Goal: Task Accomplishment & Management: Complete application form

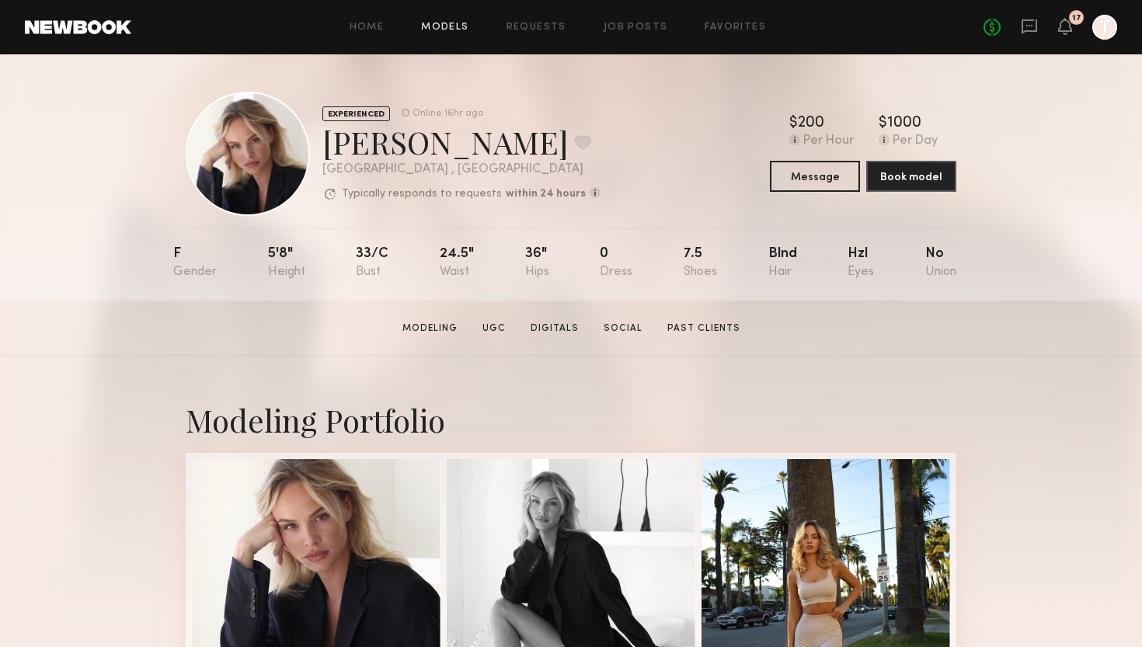
click at [467, 25] on link "Models" at bounding box center [444, 28] width 47 height 10
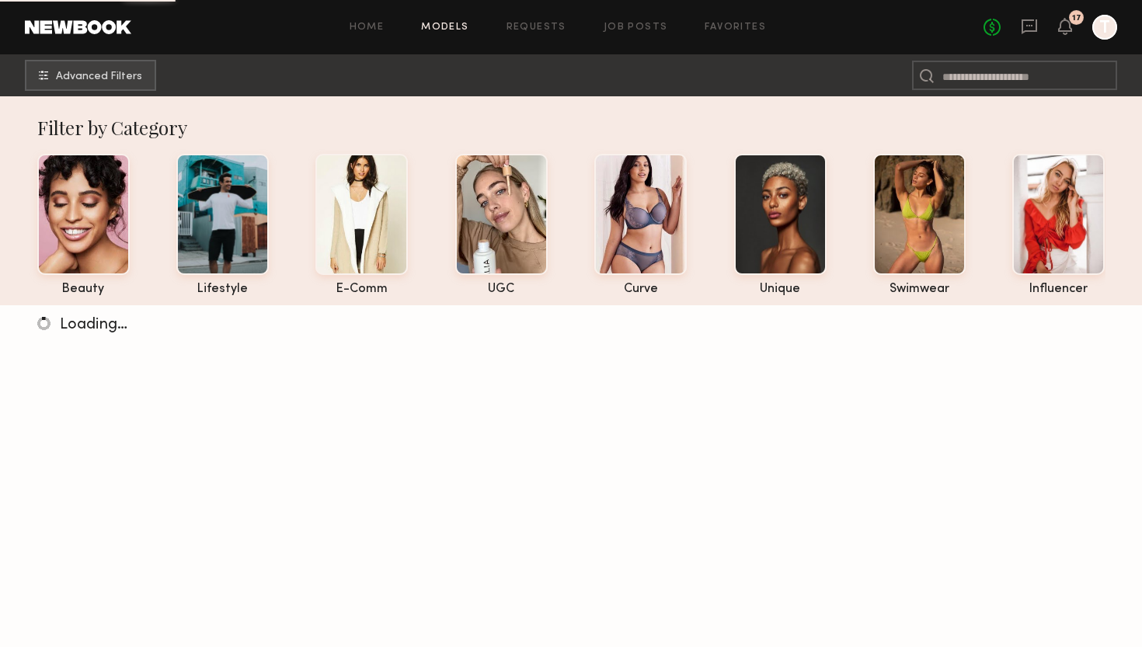
click at [628, 34] on div "Home Models Requests Job Posts Favorites Sign Out No fees up to $5,000 17 T" at bounding box center [624, 27] width 986 height 25
click at [637, 26] on link "Job Posts" at bounding box center [636, 28] width 64 height 10
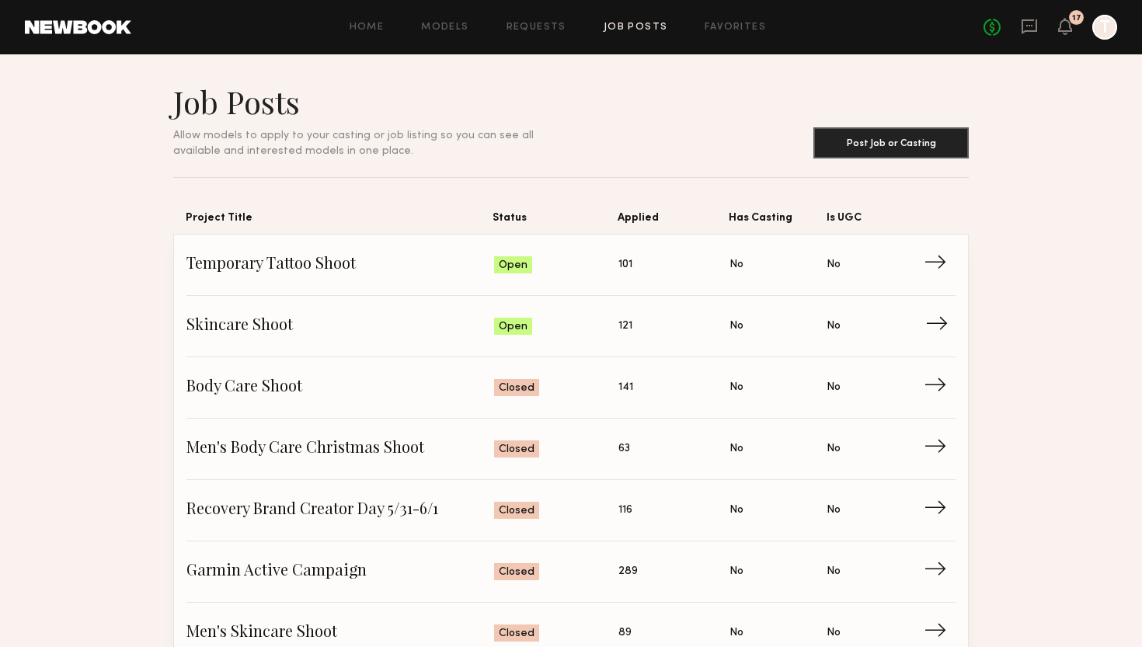
click at [582, 335] on span "Status: Open" at bounding box center [556, 326] width 125 height 23
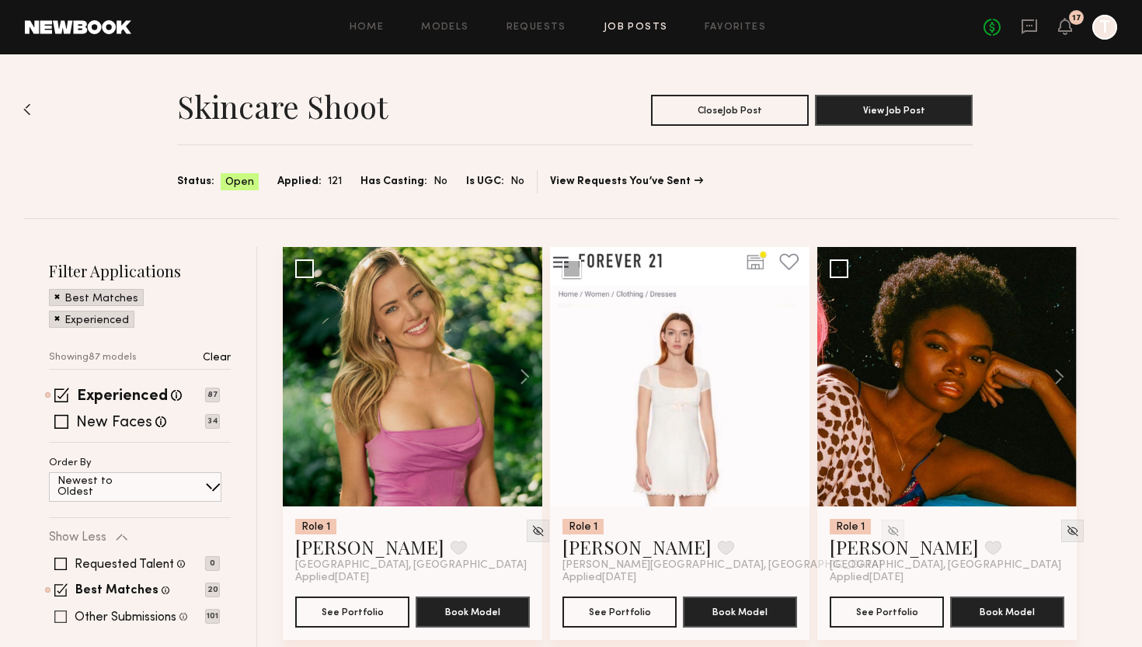
click at [120, 616] on label "Other Submissions" at bounding box center [126, 617] width 102 height 12
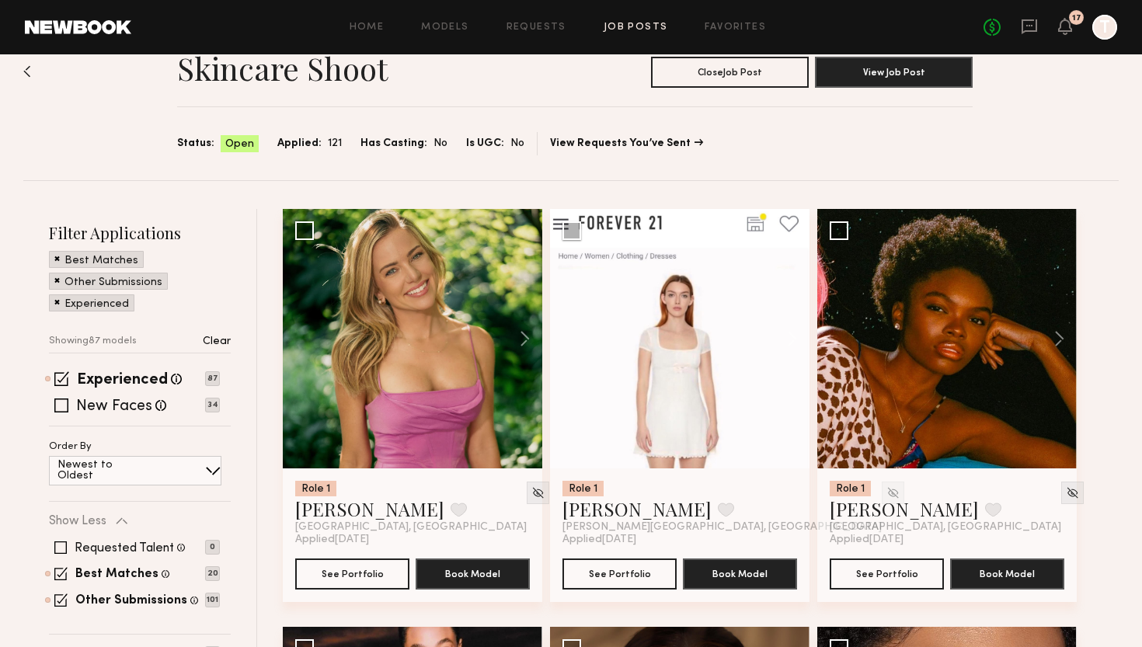
scroll to position [44, 0]
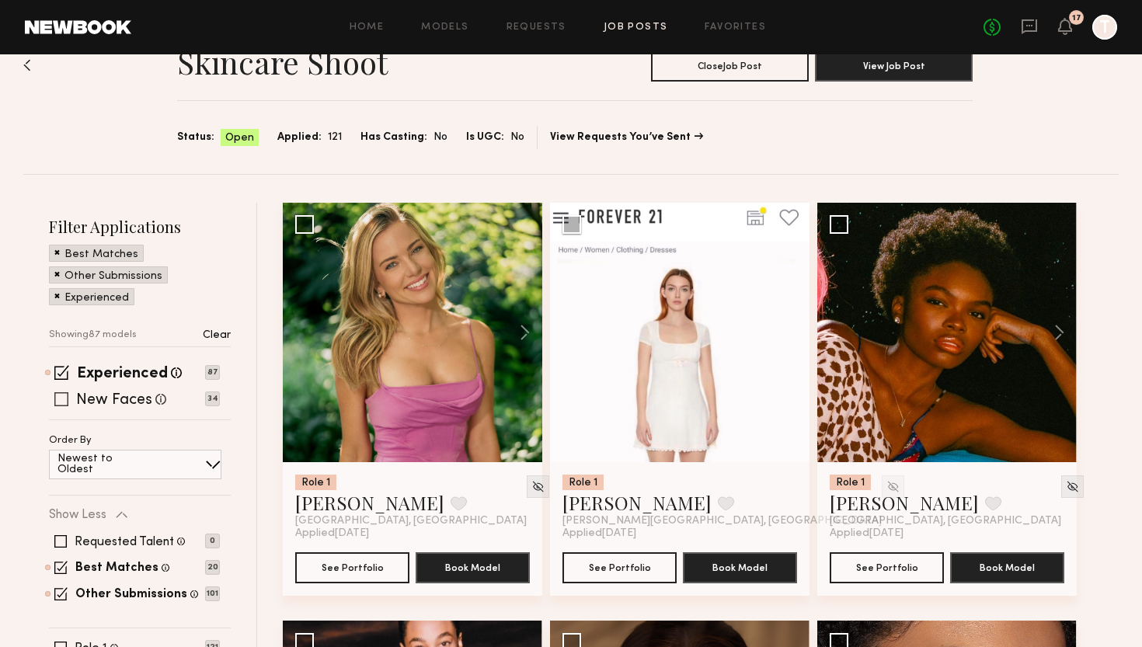
click at [150, 399] on label "New Faces" at bounding box center [114, 401] width 76 height 16
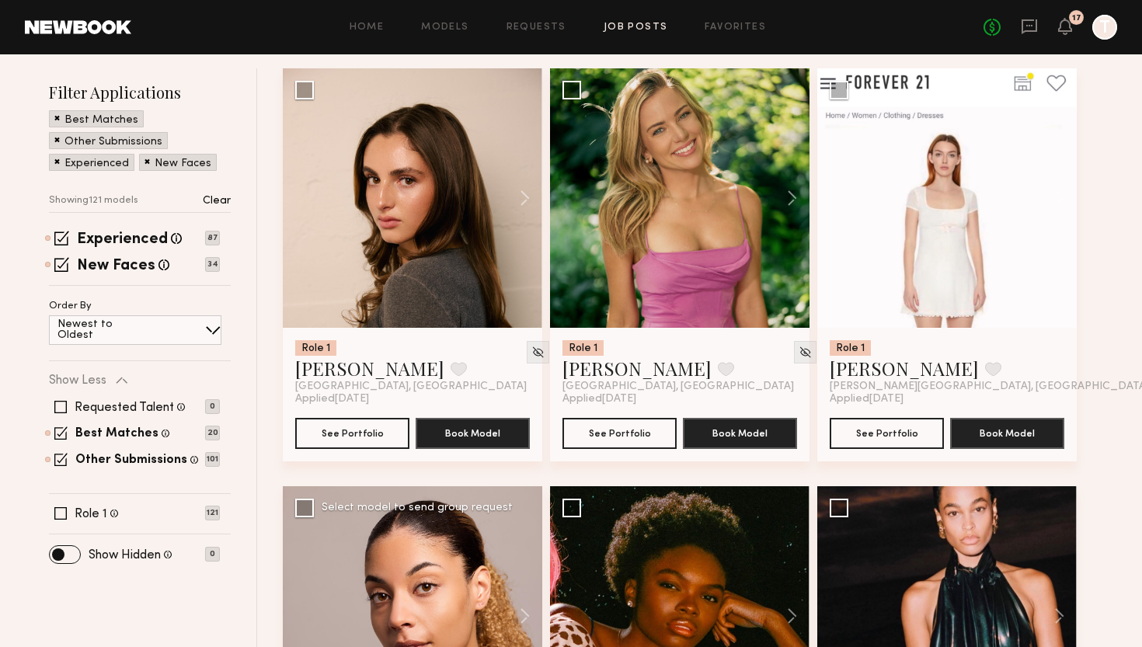
scroll to position [178, 0]
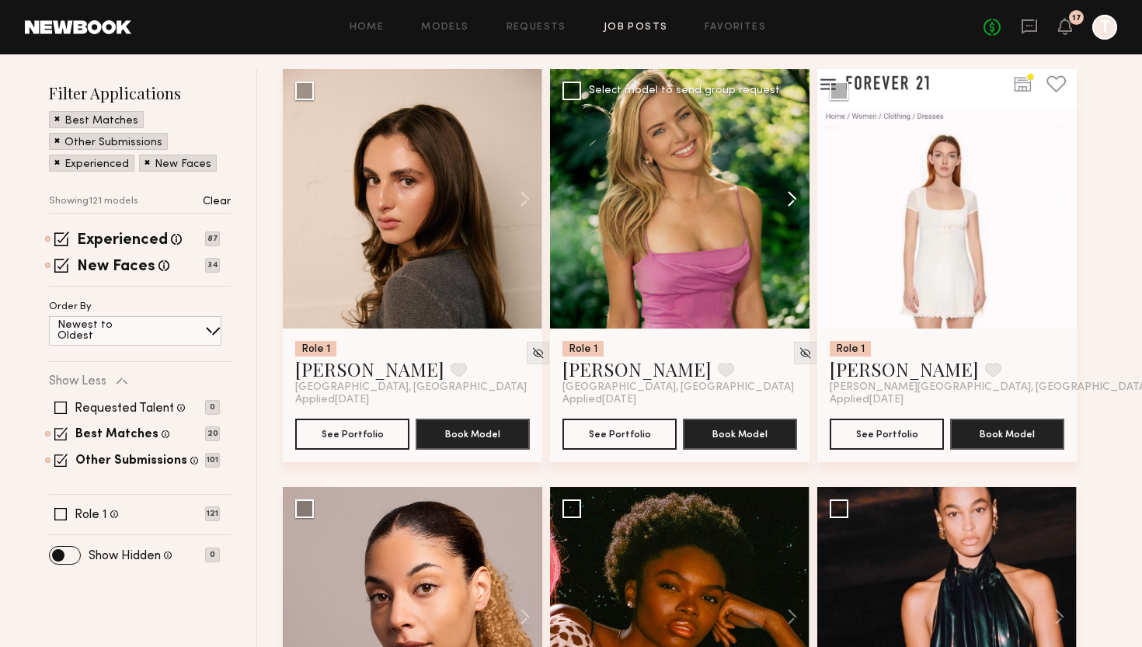
click at [782, 199] on button at bounding box center [785, 198] width 50 height 259
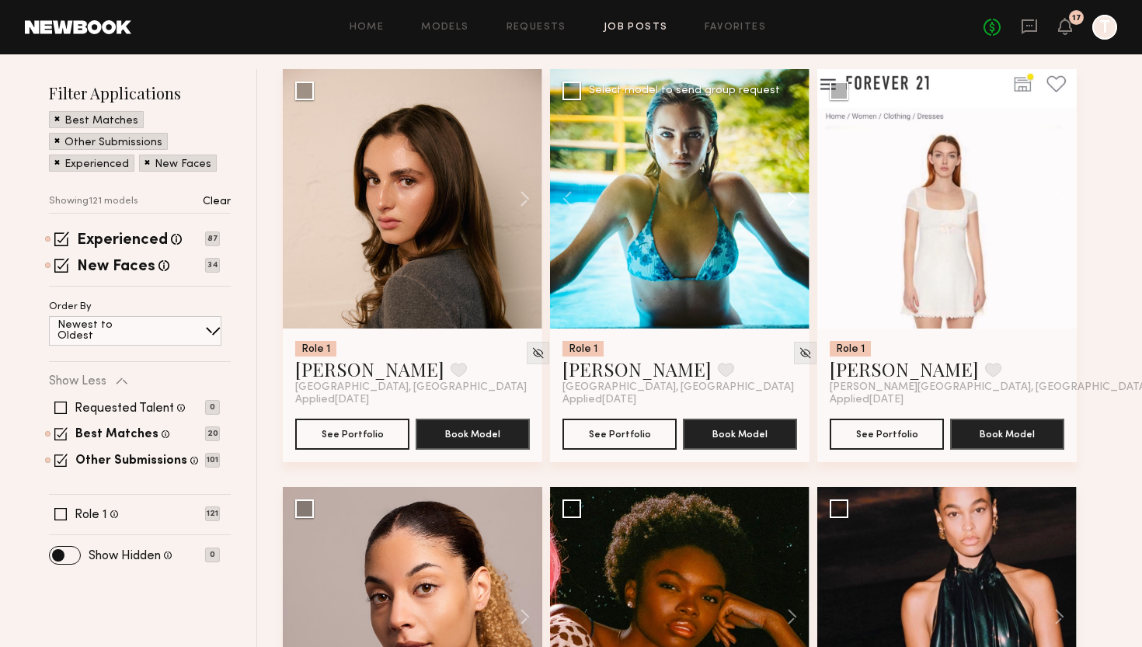
click at [782, 199] on button at bounding box center [785, 198] width 50 height 259
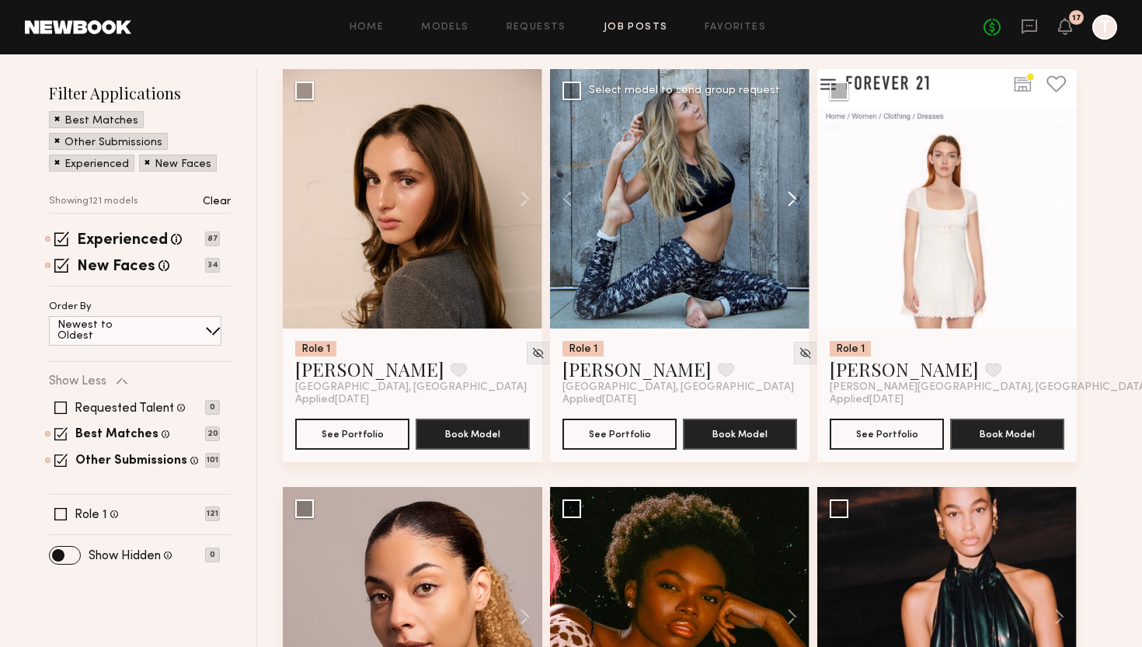
click at [782, 199] on button at bounding box center [785, 198] width 50 height 259
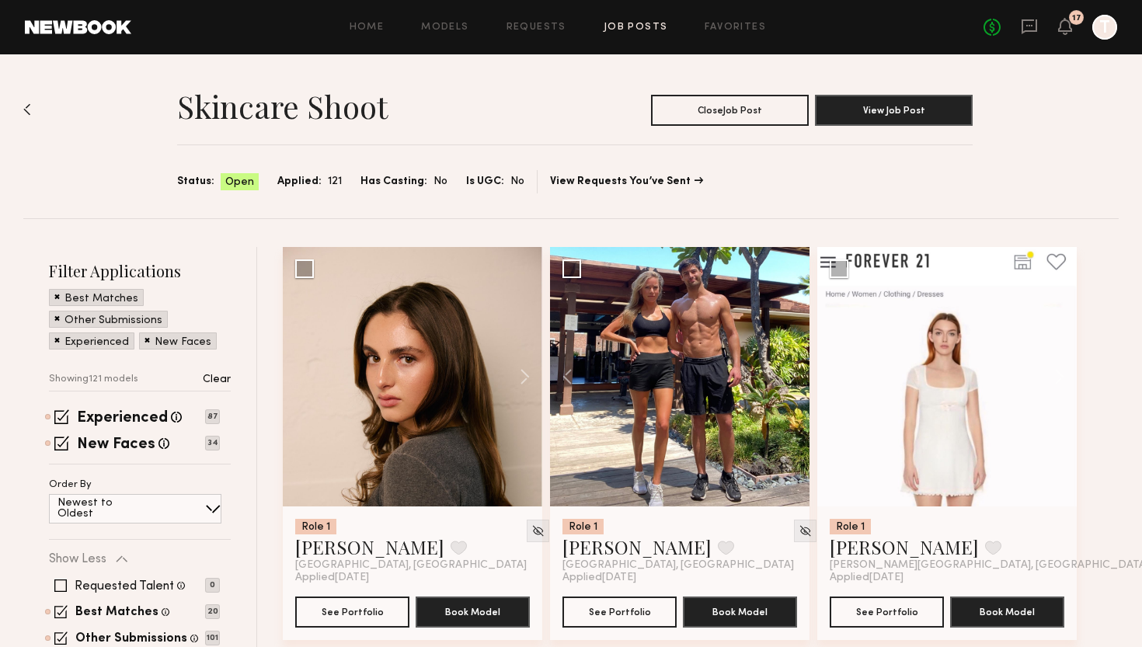
scroll to position [0, 0]
click at [627, 31] on link "Job Posts" at bounding box center [636, 28] width 64 height 10
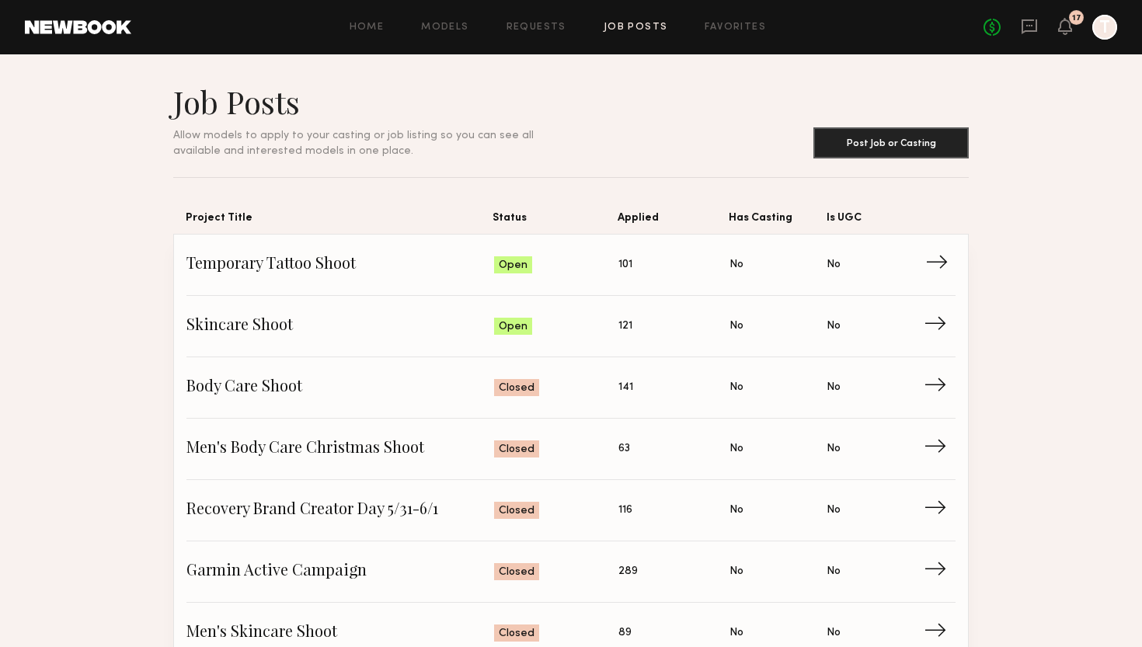
click at [564, 274] on span "Status: Open" at bounding box center [556, 264] width 125 height 23
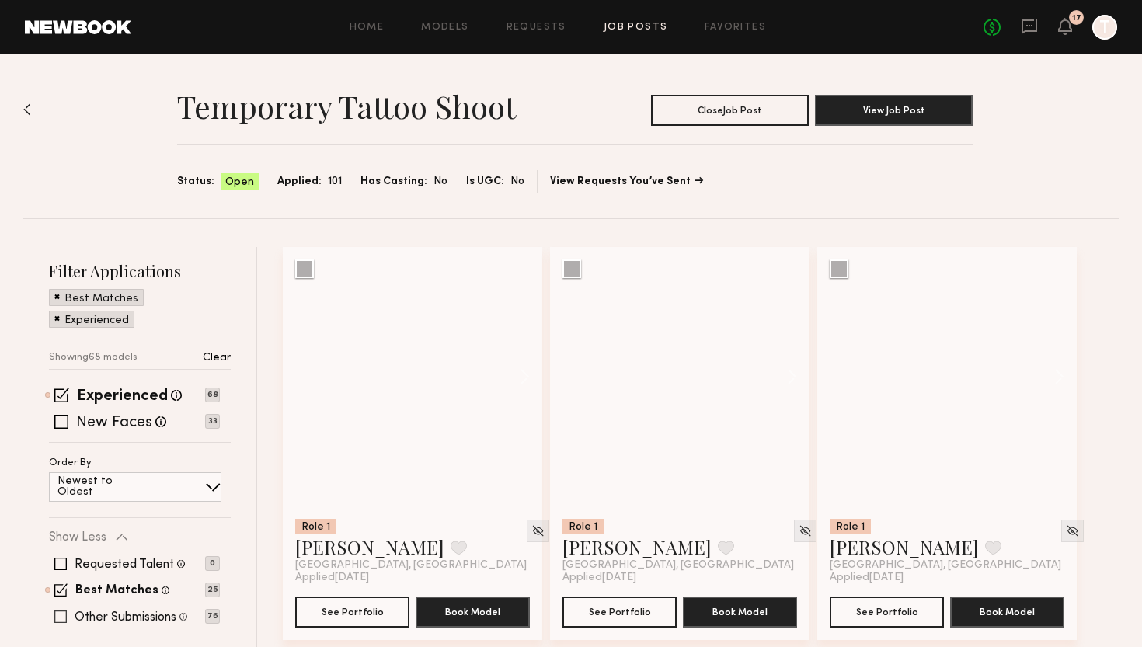
click at [116, 615] on label "Other Submissions" at bounding box center [126, 617] width 102 height 12
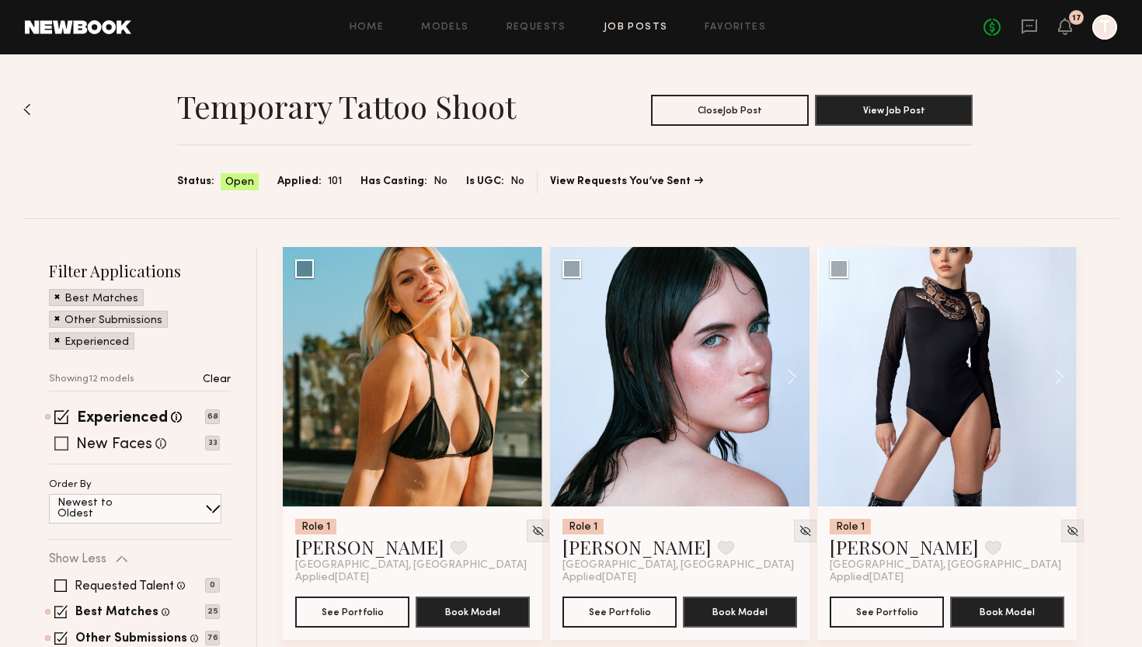
click at [128, 444] on label "New Faces" at bounding box center [114, 445] width 76 height 16
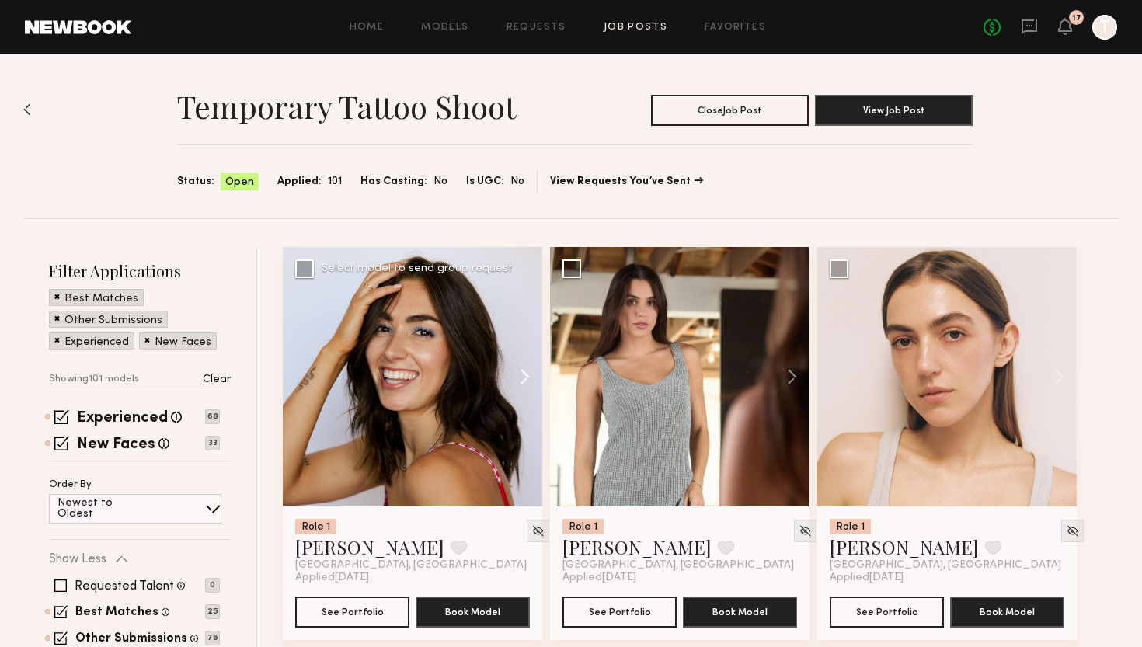
click at [523, 376] on button at bounding box center [518, 376] width 50 height 259
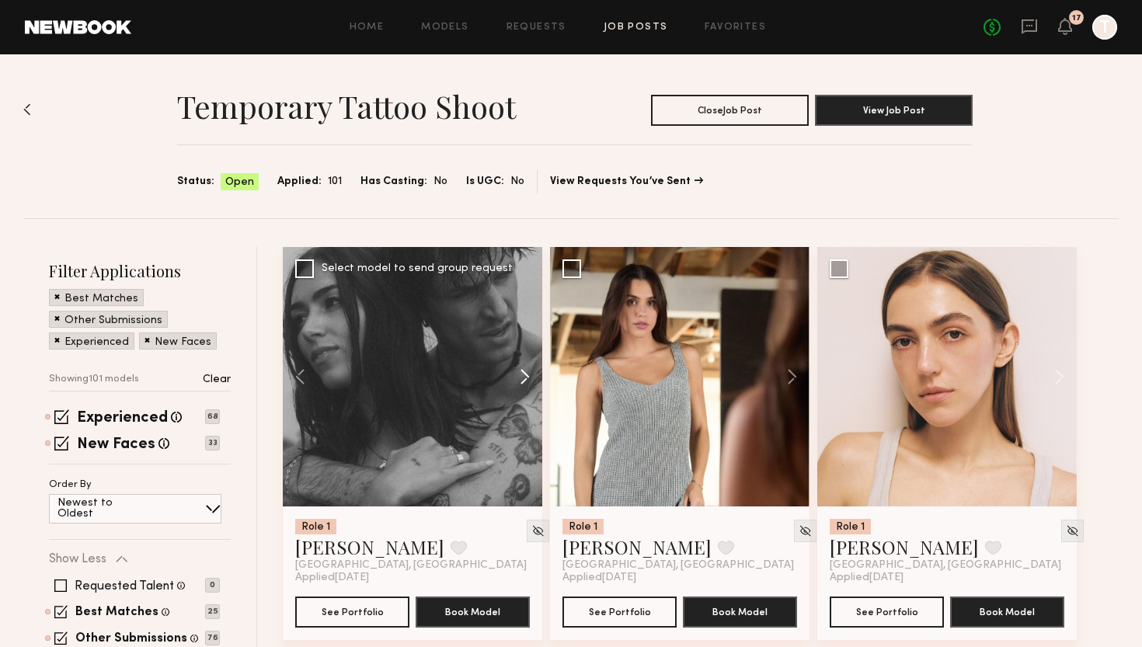
click at [523, 376] on button at bounding box center [518, 376] width 50 height 259
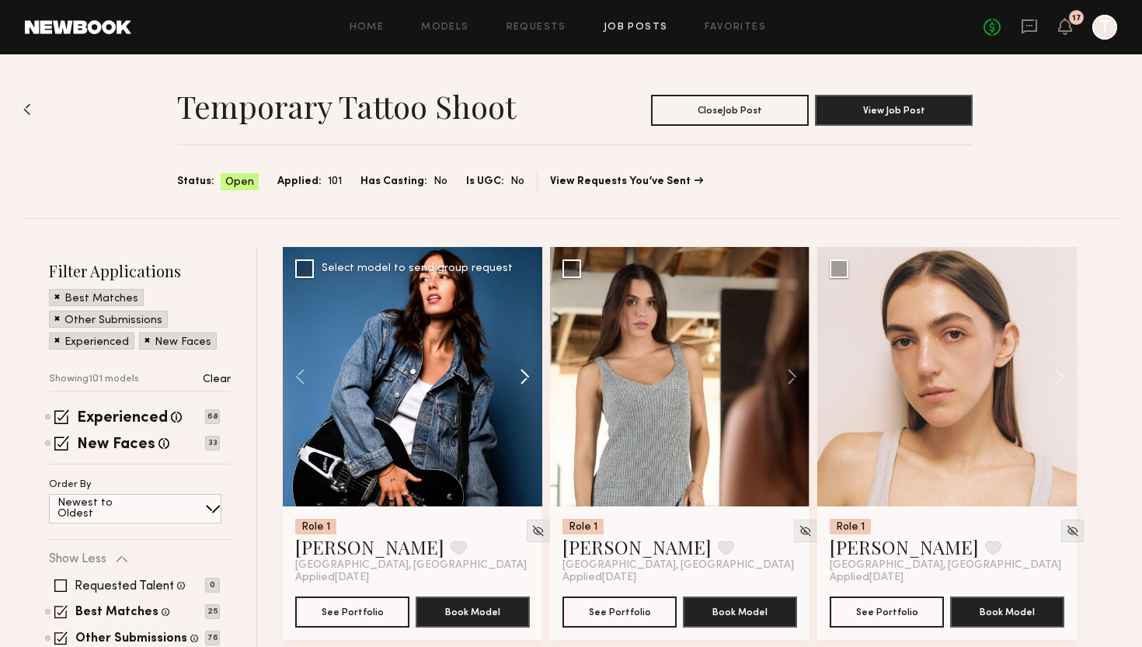
click at [523, 376] on button at bounding box center [518, 376] width 50 height 259
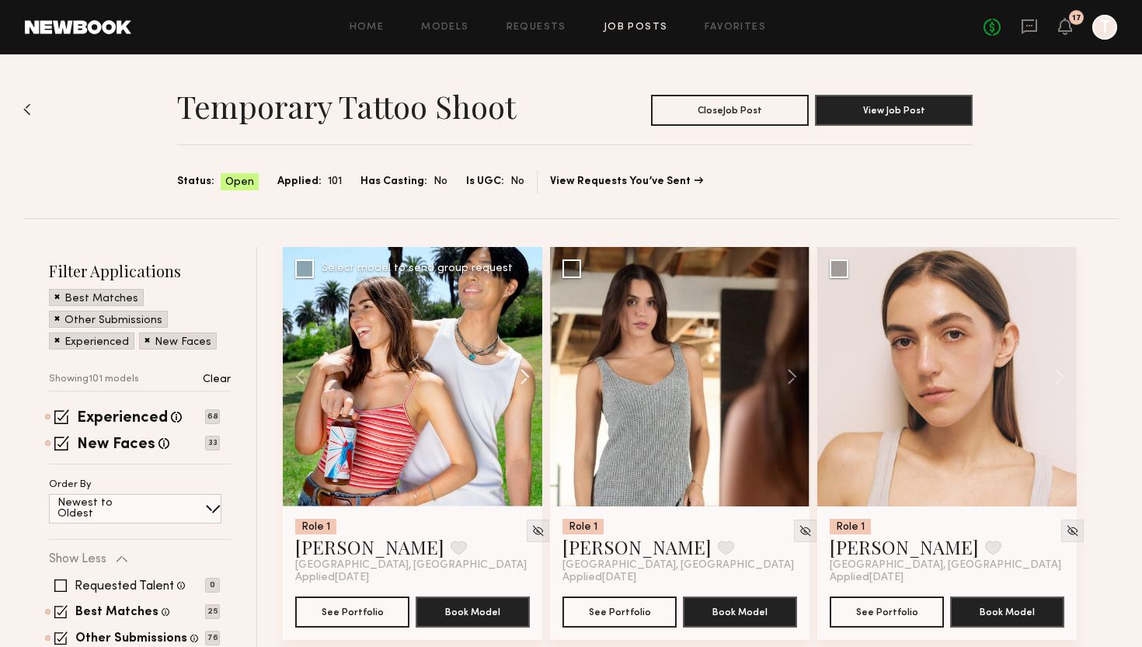
click at [523, 377] on button at bounding box center [518, 376] width 50 height 259
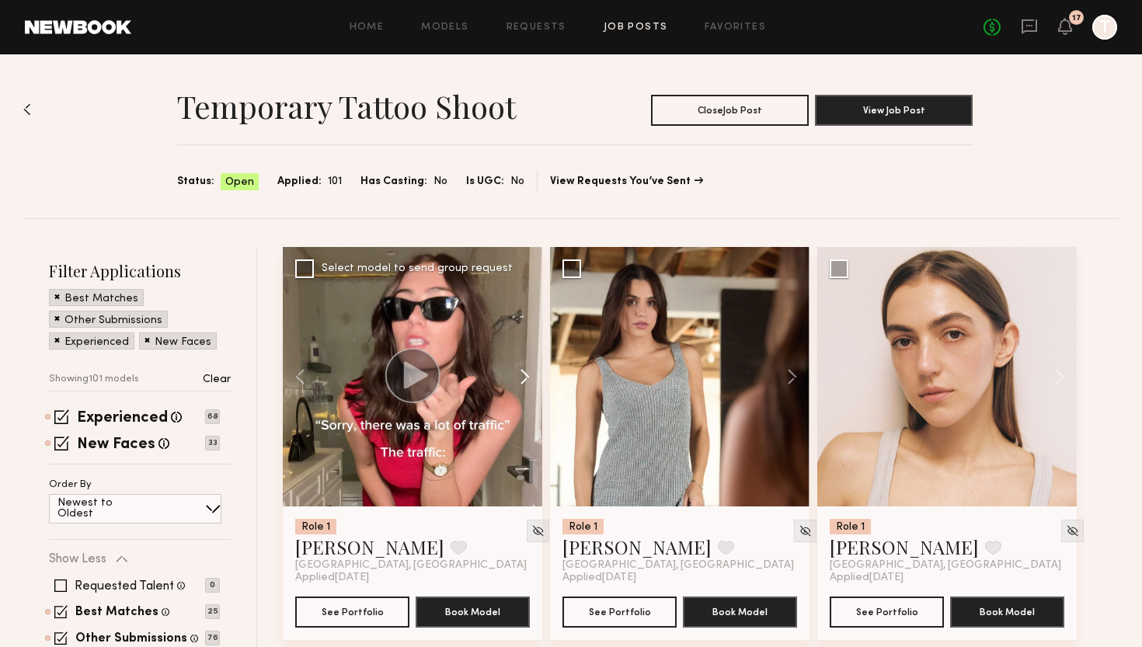
click at [524, 378] on button at bounding box center [518, 376] width 50 height 259
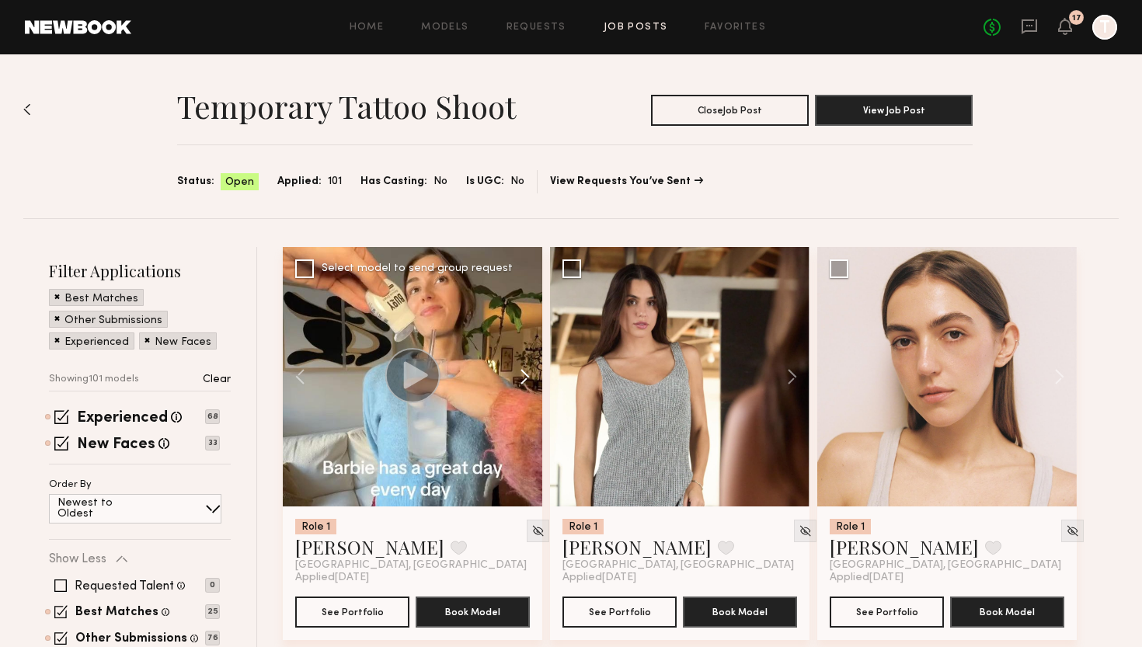
click at [524, 378] on button at bounding box center [518, 376] width 50 height 259
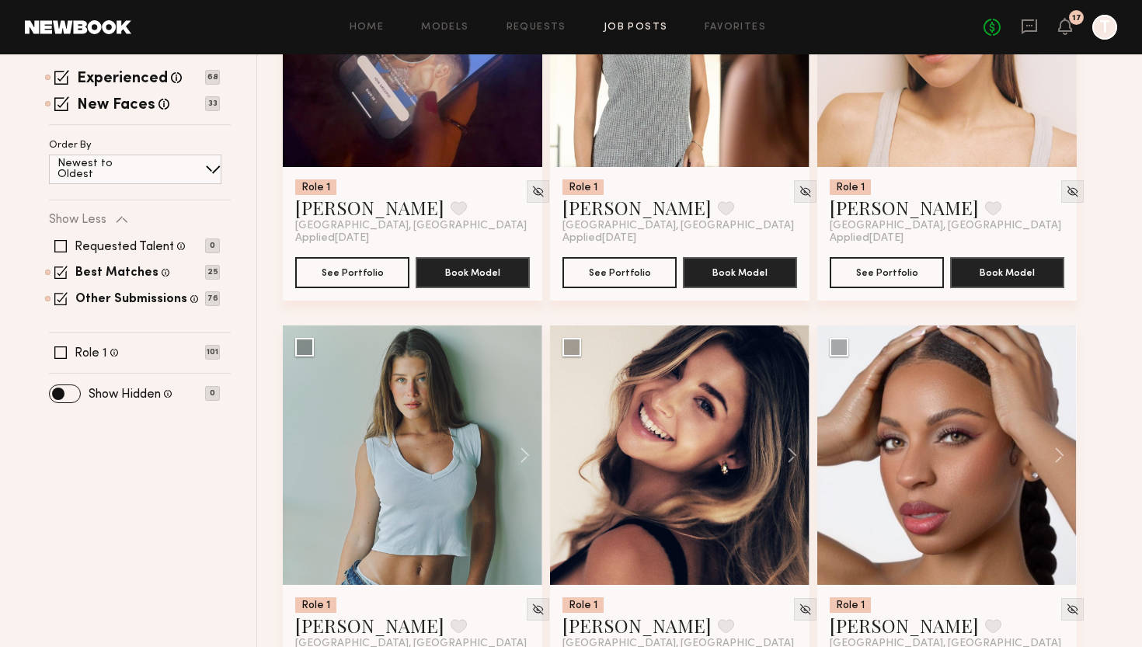
scroll to position [356, 0]
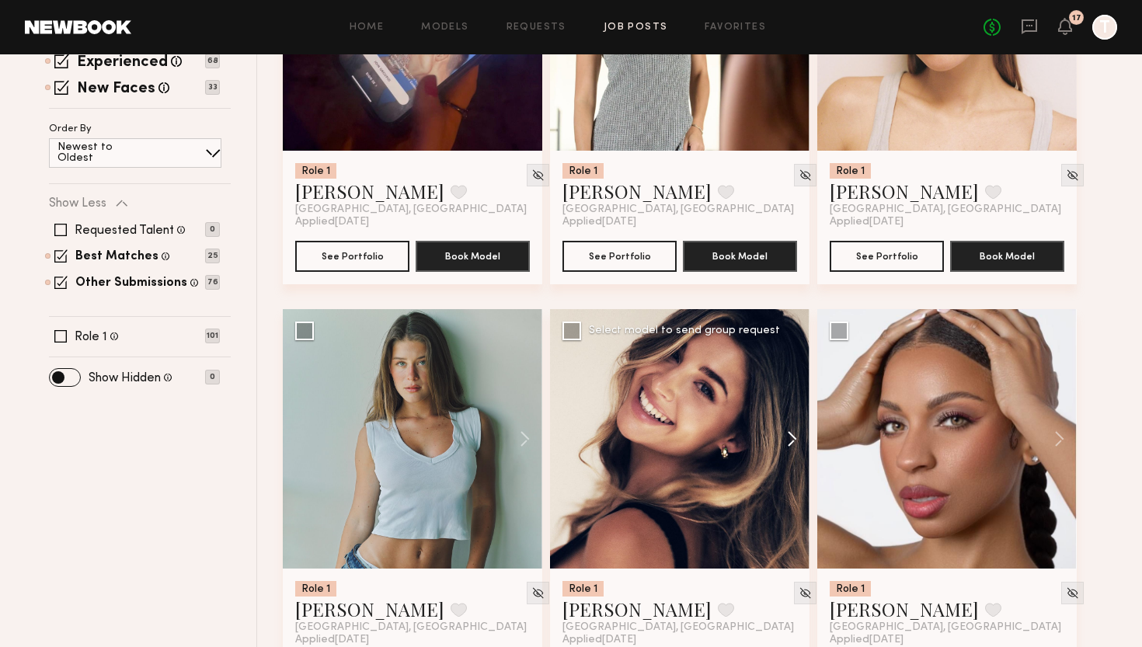
click at [783, 437] on button at bounding box center [785, 438] width 50 height 259
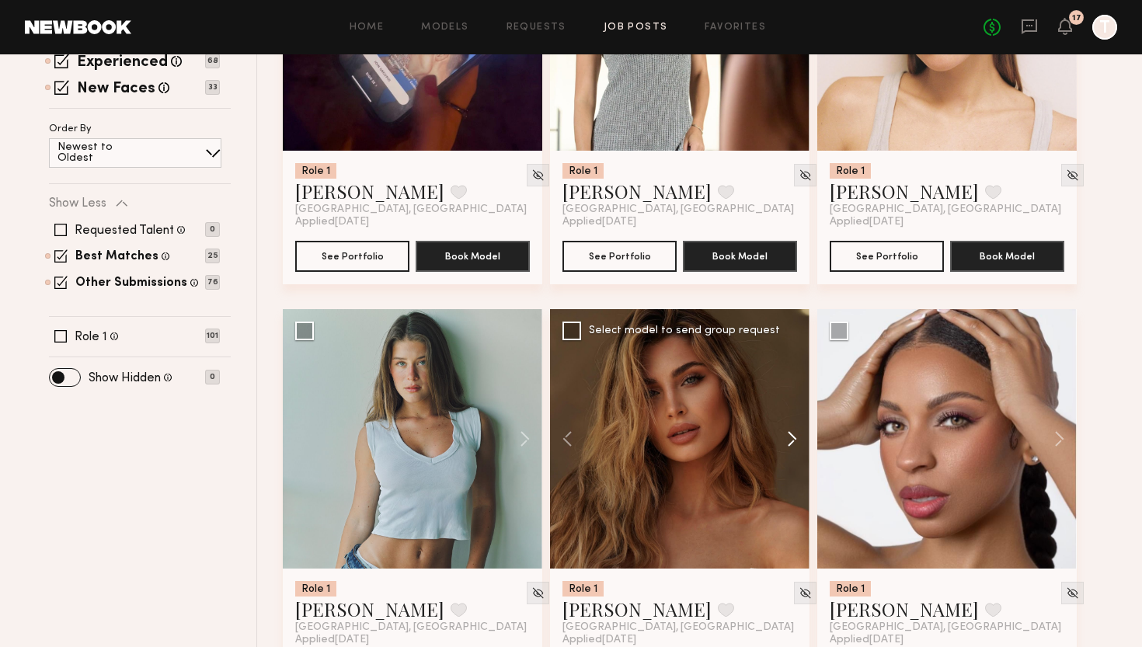
click at [784, 438] on button at bounding box center [785, 438] width 50 height 259
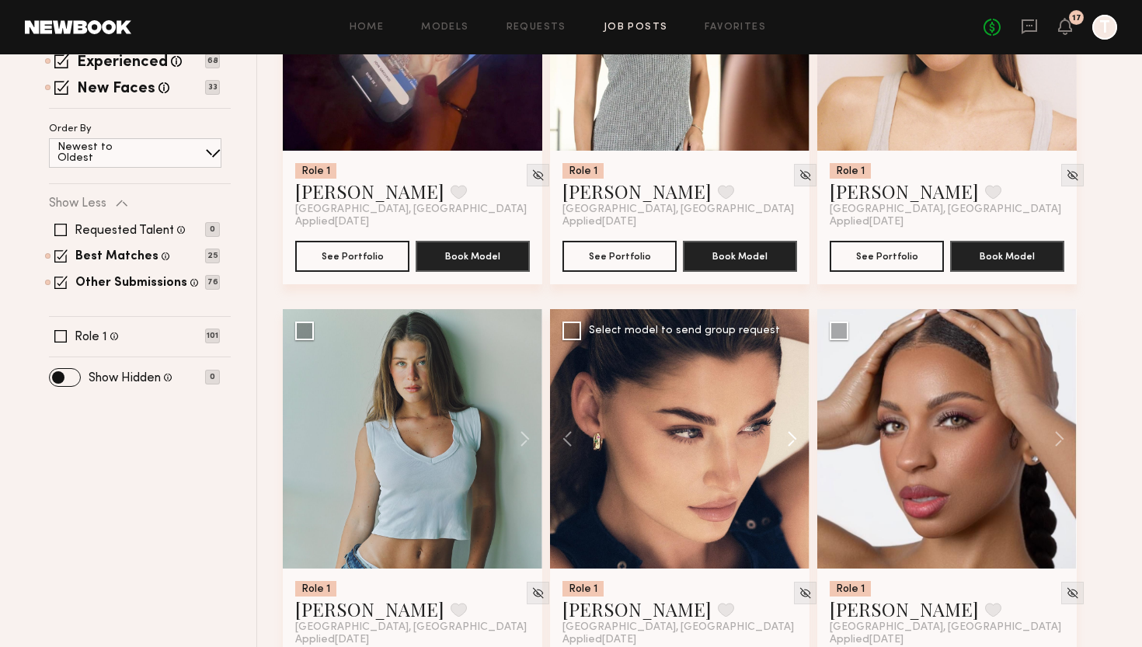
click at [784, 438] on button at bounding box center [785, 438] width 50 height 259
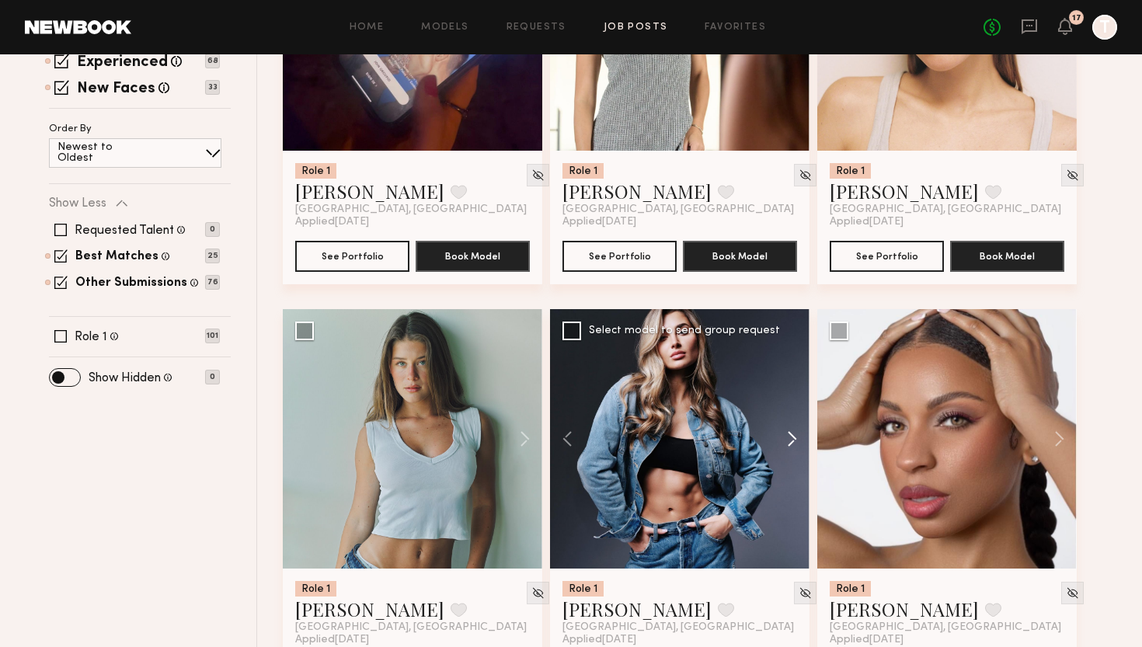
click at [784, 438] on button at bounding box center [785, 438] width 50 height 259
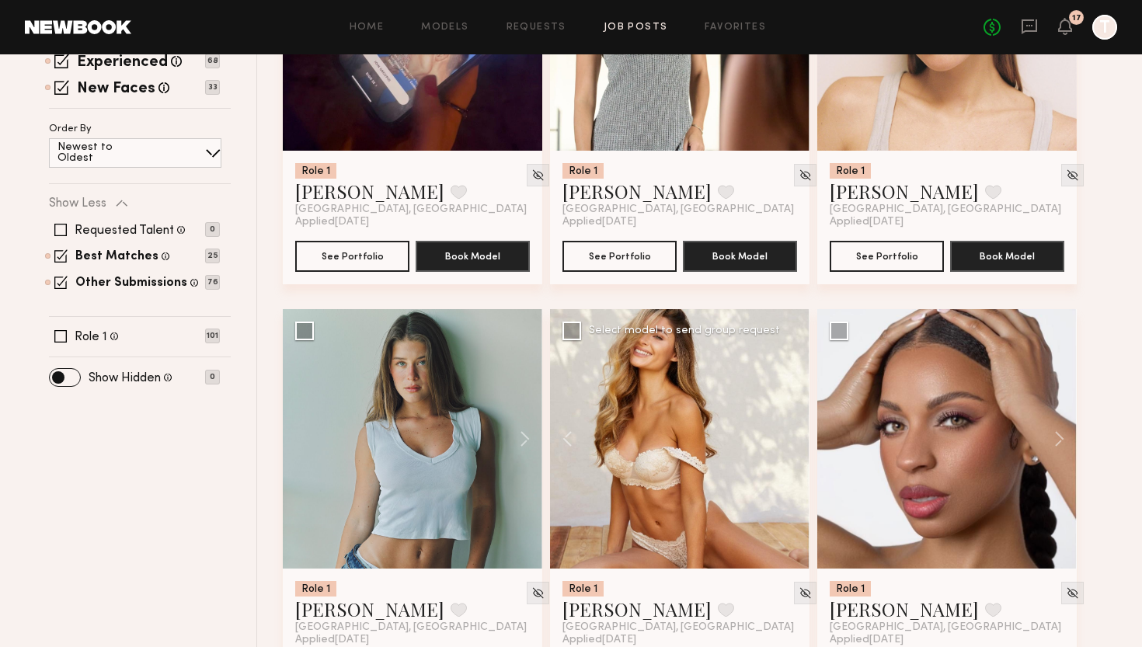
click at [784, 439] on div at bounding box center [679, 438] width 259 height 259
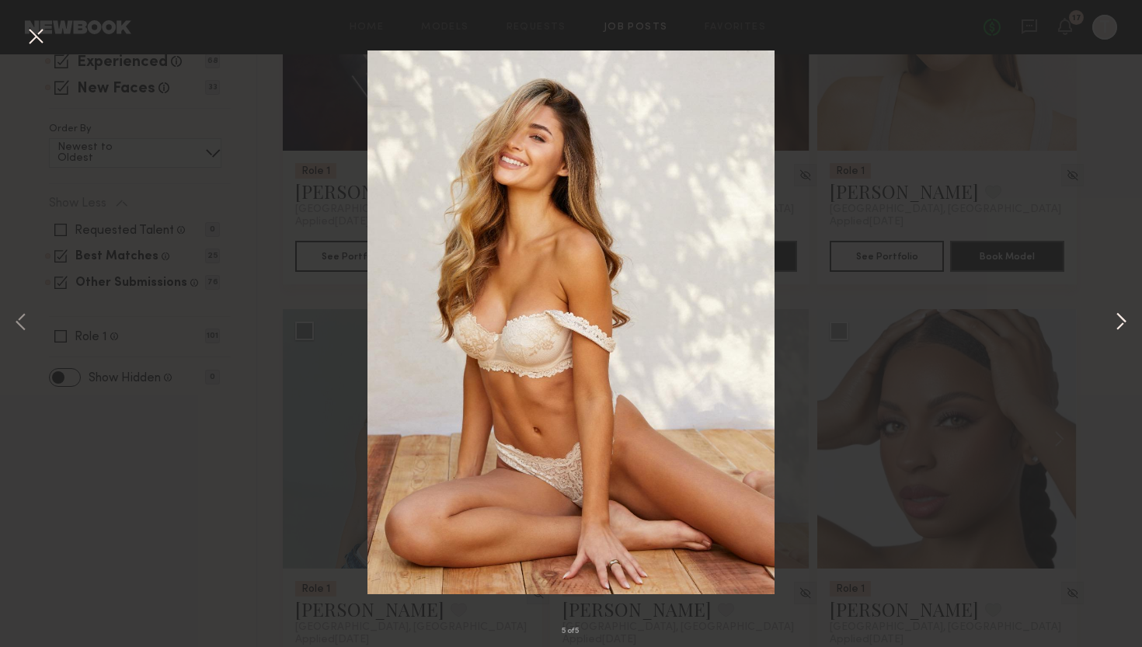
click at [1120, 332] on button at bounding box center [1121, 322] width 19 height 517
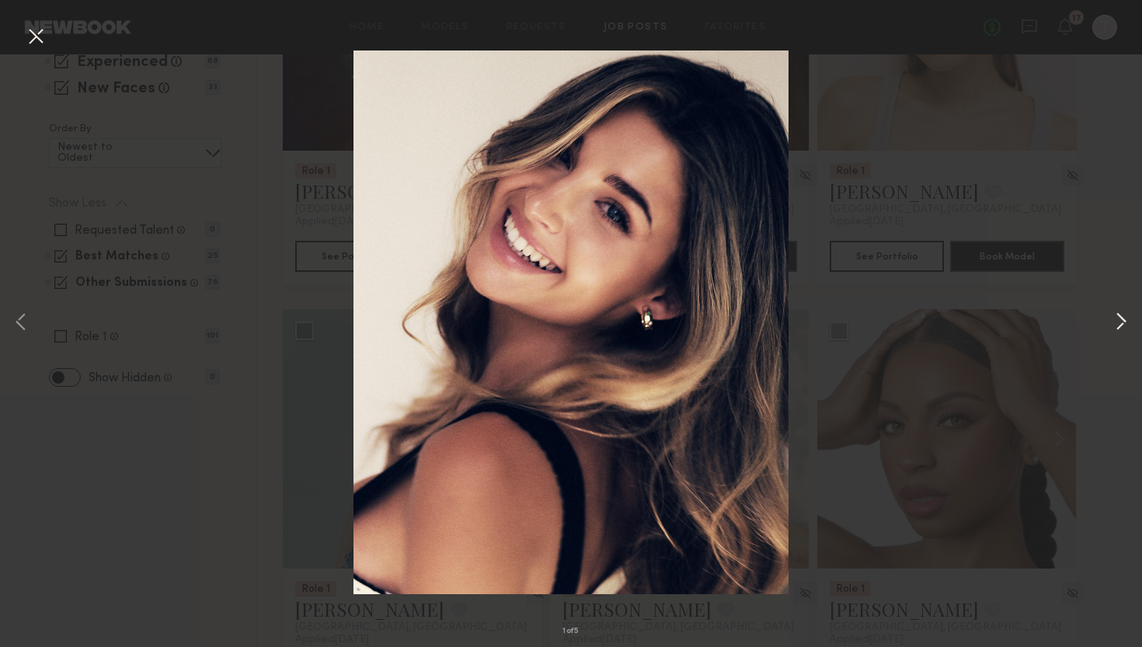
click at [1120, 332] on button at bounding box center [1121, 322] width 19 height 517
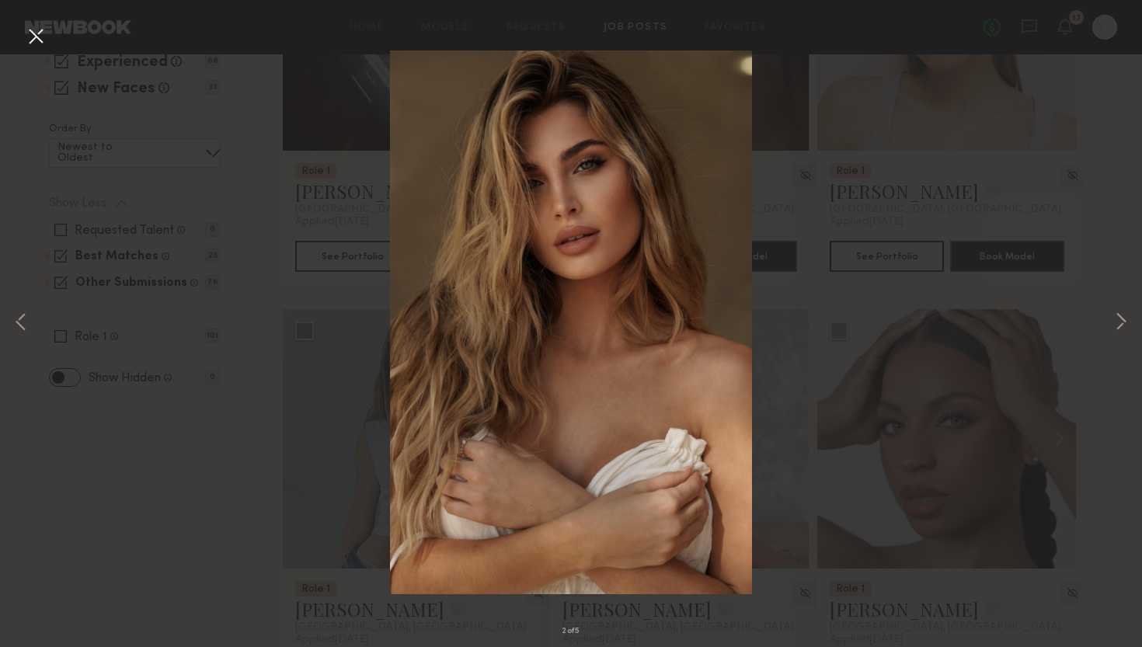
click at [37, 42] on button at bounding box center [35, 37] width 25 height 28
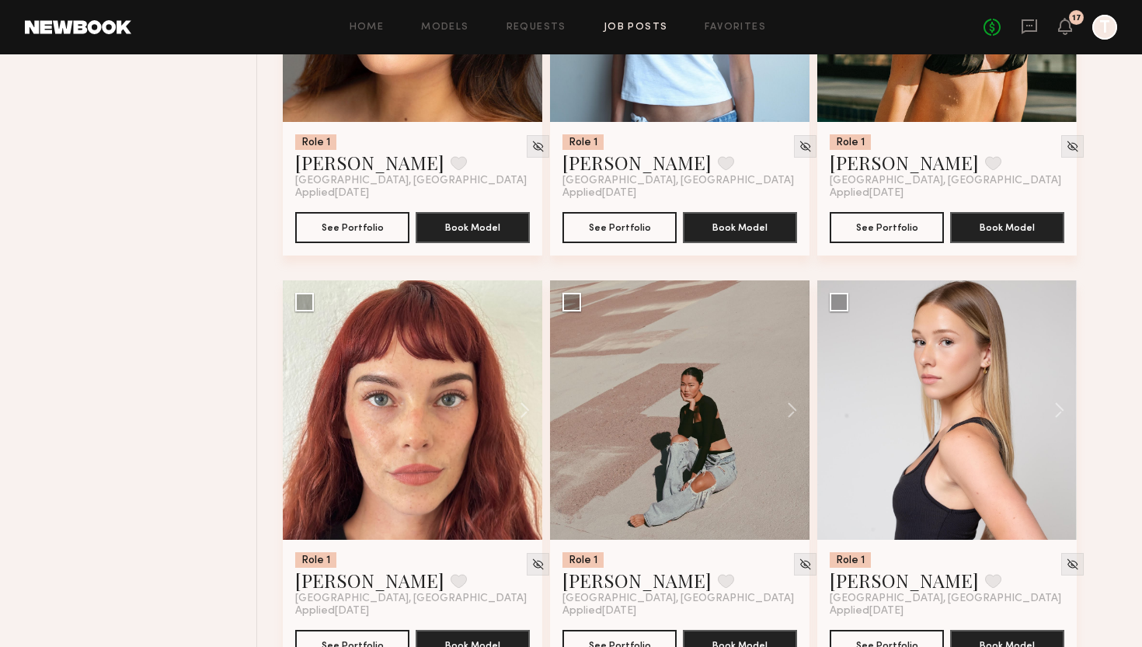
scroll to position [1221, 0]
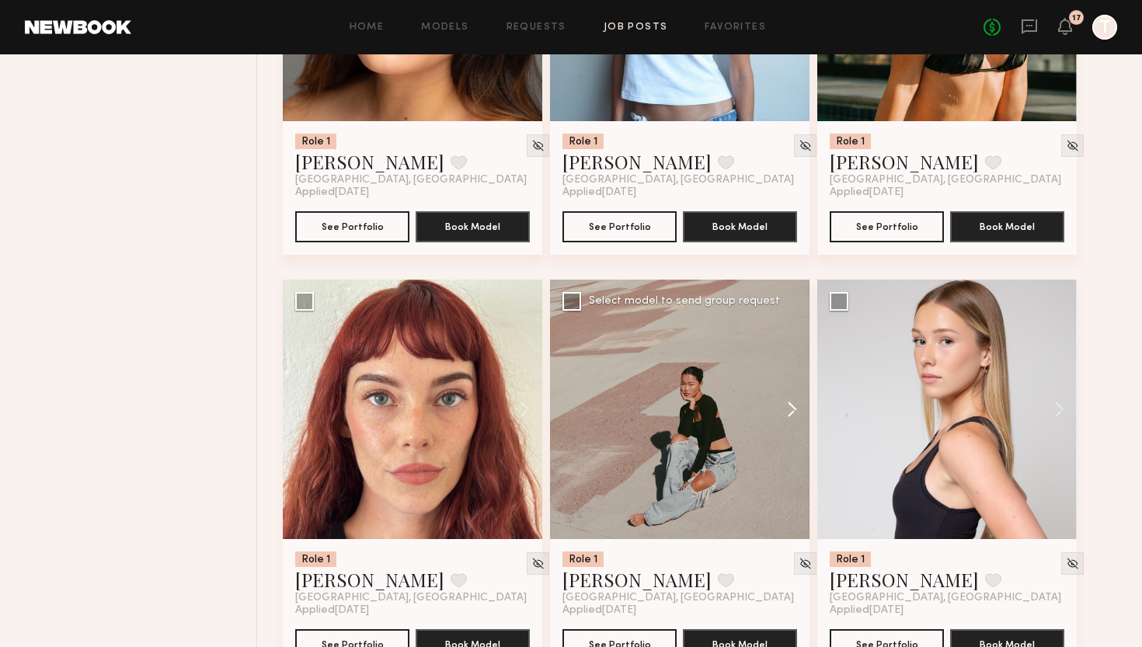
click at [799, 413] on button at bounding box center [785, 409] width 50 height 259
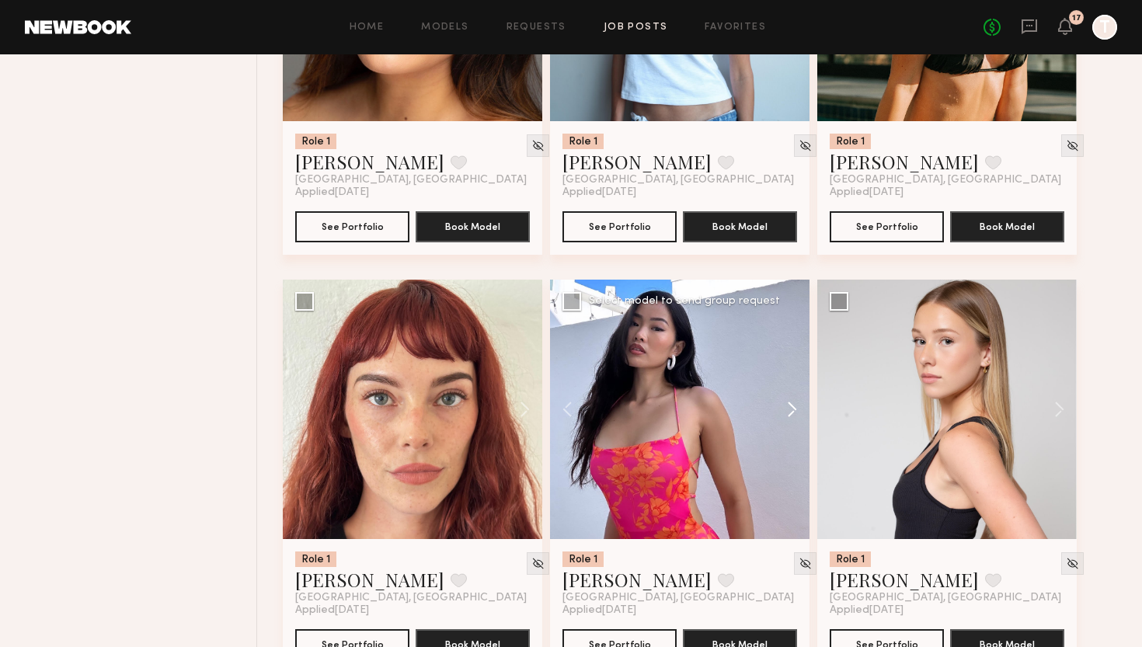
click at [800, 415] on button at bounding box center [785, 409] width 50 height 259
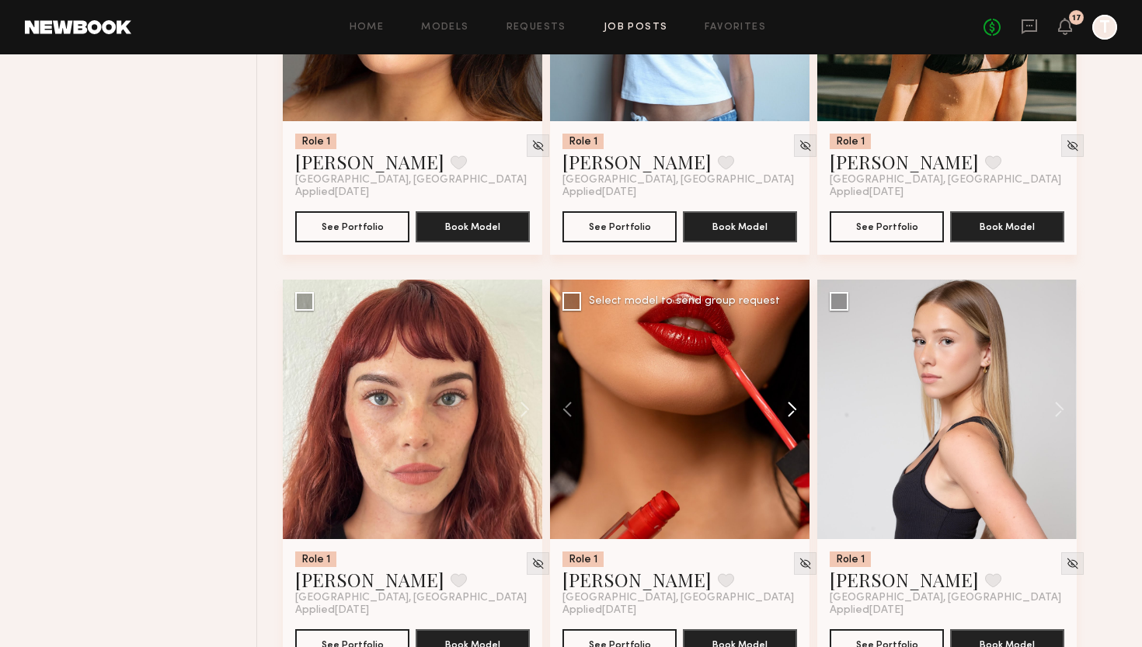
click at [800, 415] on button at bounding box center [785, 409] width 50 height 259
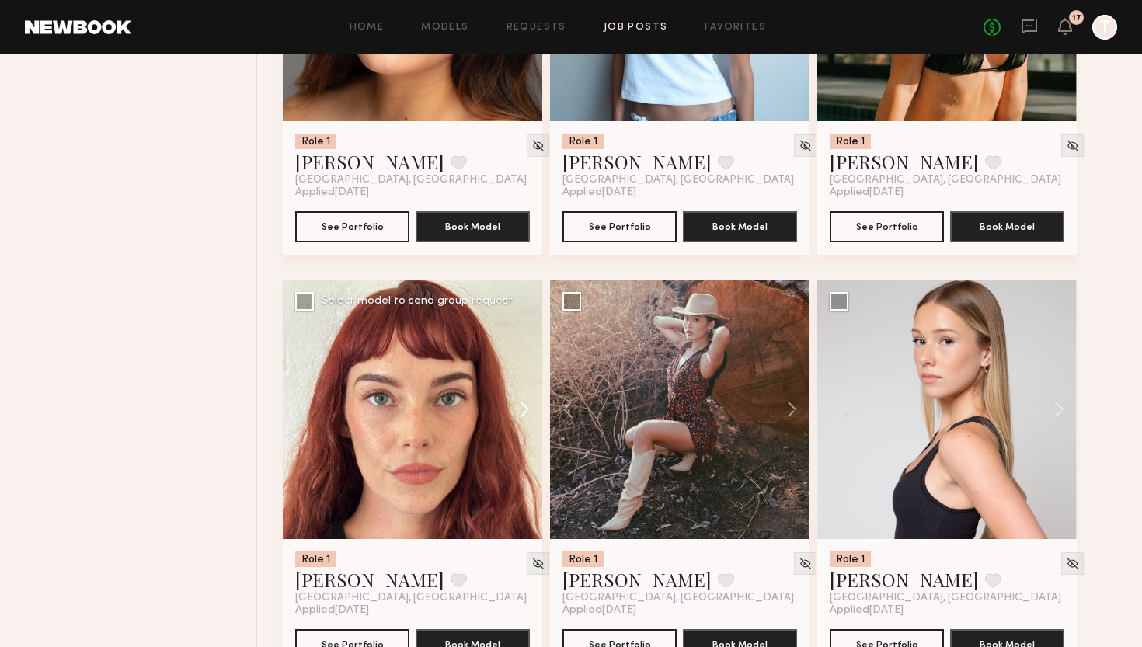
click at [527, 413] on button at bounding box center [518, 409] width 50 height 259
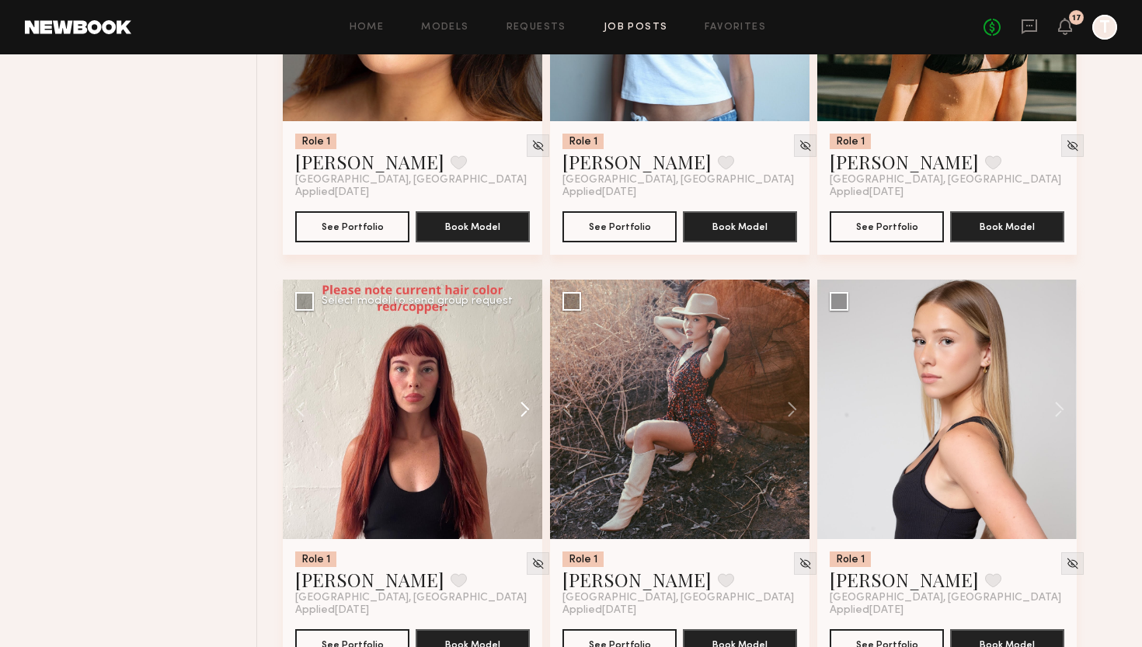
click at [527, 413] on button at bounding box center [518, 409] width 50 height 259
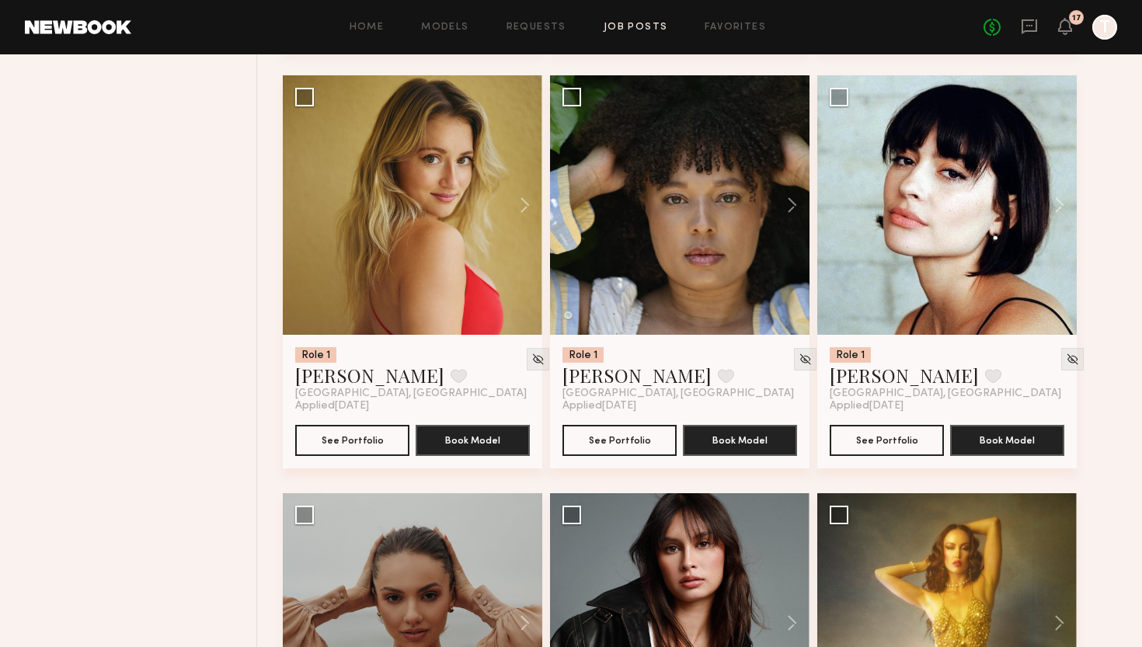
scroll to position [3521, 0]
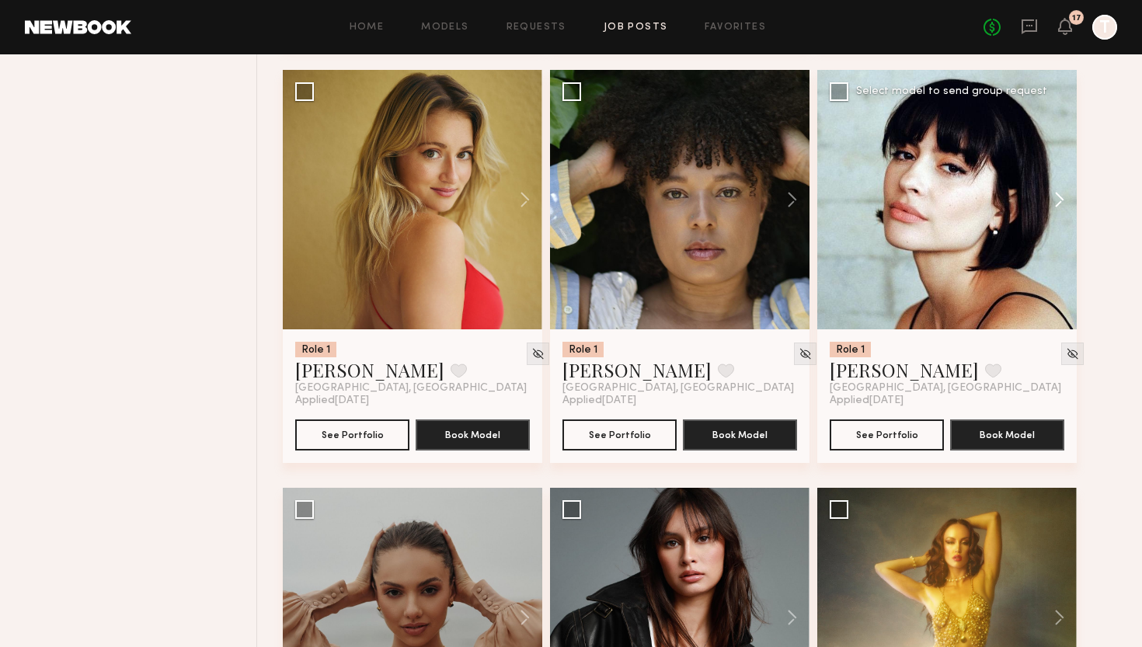
click at [1060, 203] on button at bounding box center [1052, 199] width 50 height 259
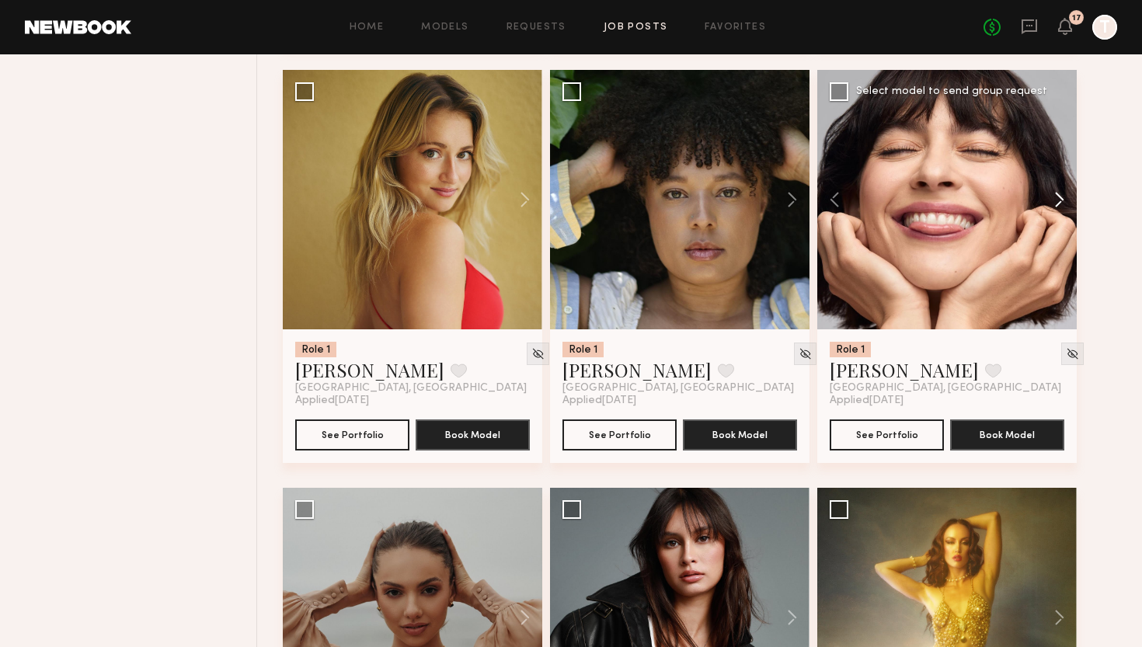
click at [1060, 203] on button at bounding box center [1052, 199] width 50 height 259
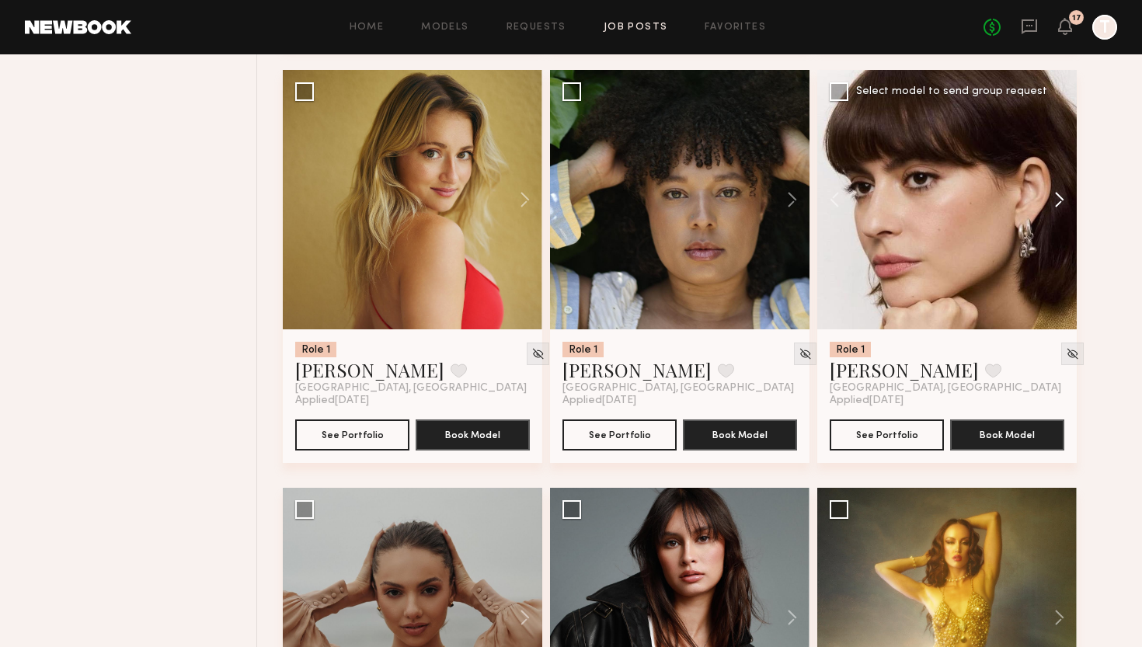
click at [1060, 203] on button at bounding box center [1052, 199] width 50 height 259
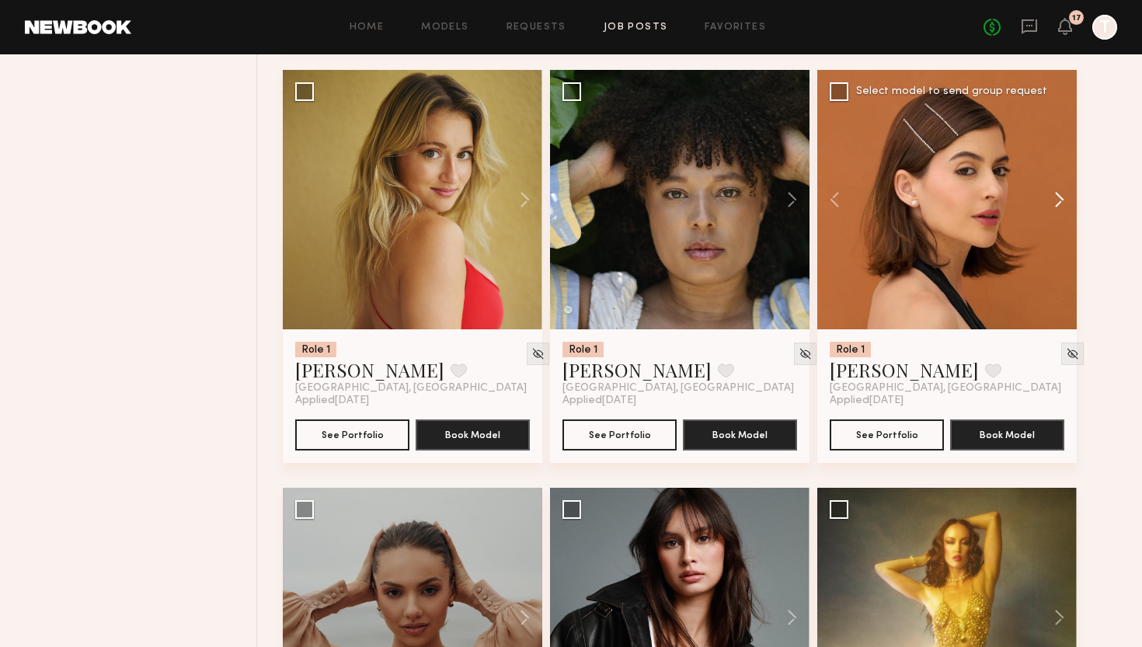
click at [1060, 203] on button at bounding box center [1052, 199] width 50 height 259
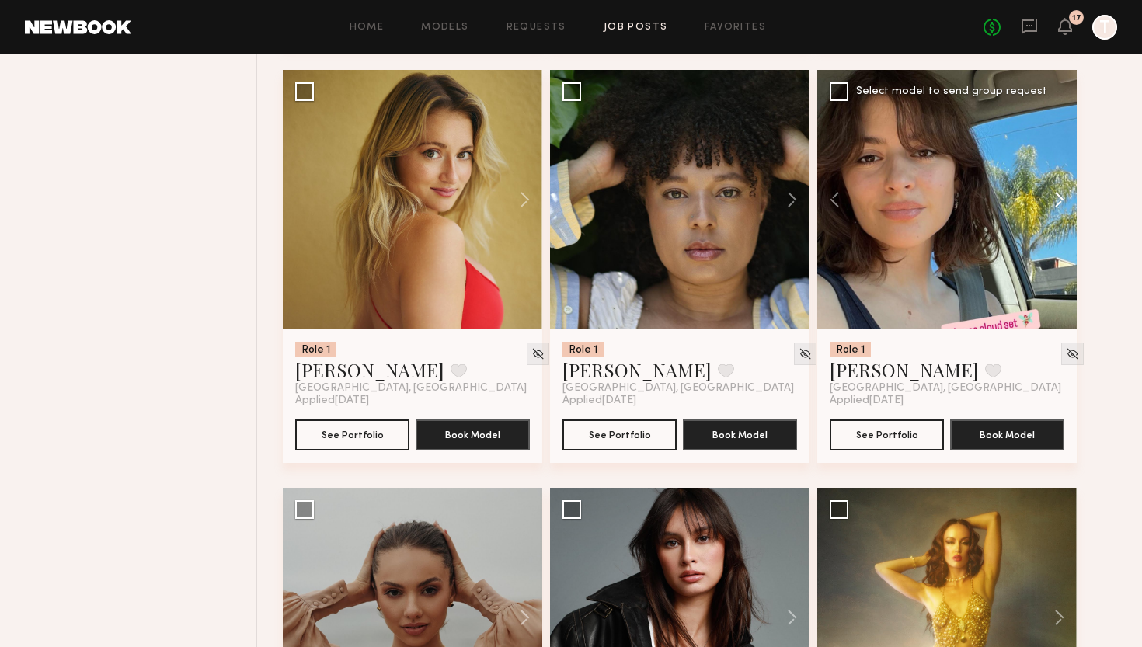
click at [1060, 203] on button at bounding box center [1052, 199] width 50 height 259
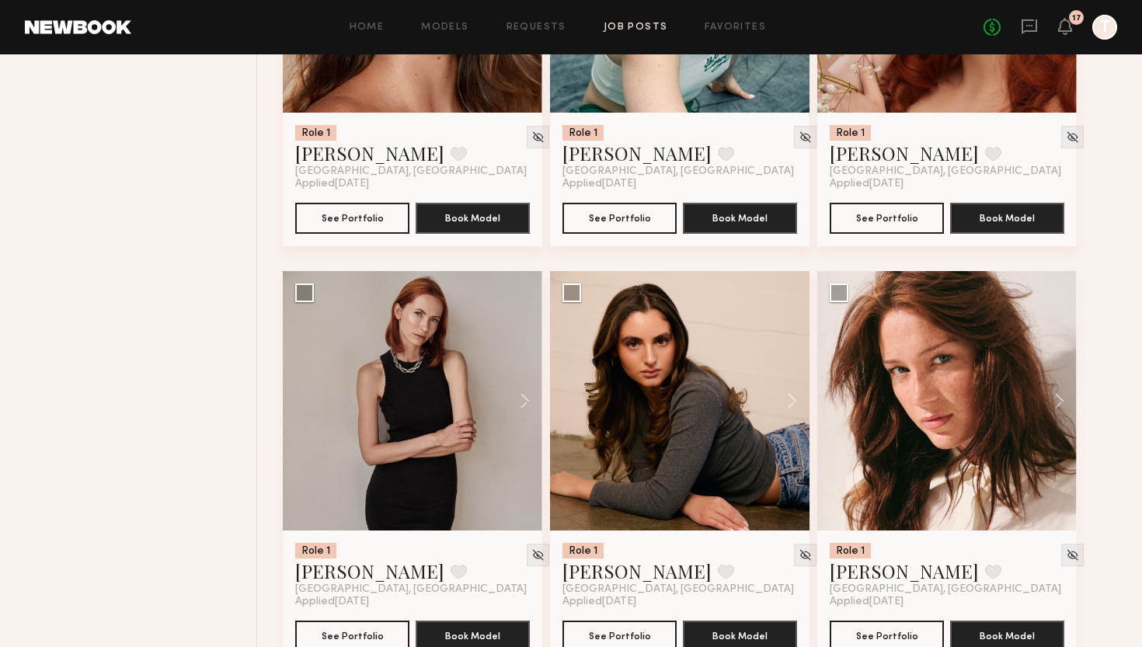
scroll to position [4589, 0]
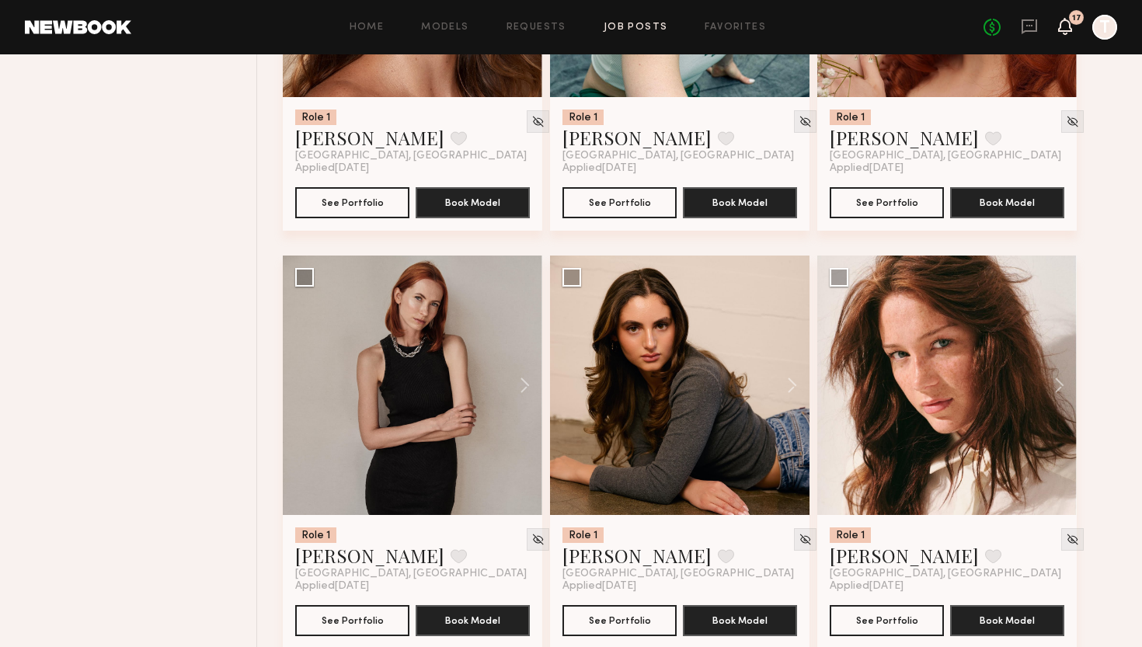
click at [1067, 27] on icon at bounding box center [1065, 25] width 12 height 11
